Goal: Check status: Check status

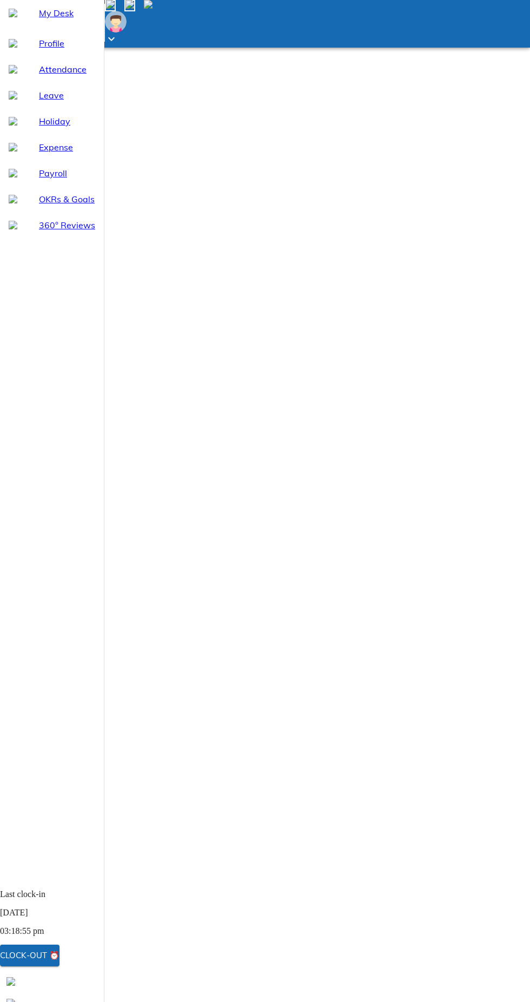
click at [54, 76] on span "Attendance" at bounding box center [67, 69] width 56 height 13
select select "10"
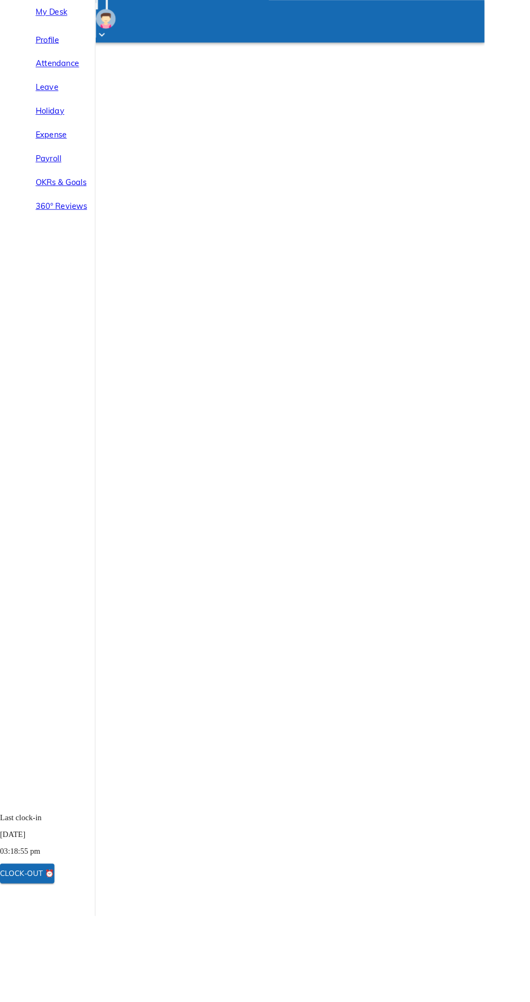
select select "10"
